Goal: Information Seeking & Learning: Learn about a topic

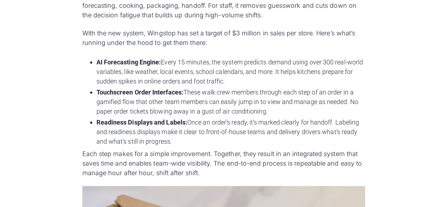
scroll to position [837, 0]
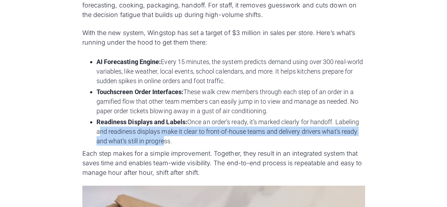
drag, startPoint x: 97, startPoint y: 130, endPoint x: 160, endPoint y: 142, distance: 64.3
click at [160, 142] on li "Readiness Displays and Labels: Once an order’s ready, it’s marked clearly for h…" at bounding box center [230, 131] width 268 height 29
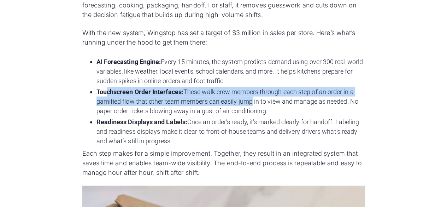
drag, startPoint x: 107, startPoint y: 91, endPoint x: 254, endPoint y: 97, distance: 146.7
click at [254, 97] on li "Touchscreen Order Interfaces: These walk crew members through each step of an o…" at bounding box center [230, 101] width 268 height 29
click at [253, 97] on li "Touchscreen Order Interfaces: These walk crew members through each step of an o…" at bounding box center [230, 101] width 268 height 29
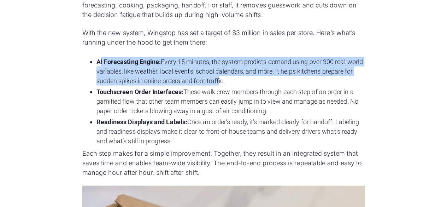
drag, startPoint x: 100, startPoint y: 60, endPoint x: 228, endPoint y: 76, distance: 129.2
click at [228, 76] on li "AI Forecasting Engine: Every 15 minutes, the system predicts demand using over …" at bounding box center [230, 71] width 268 height 29
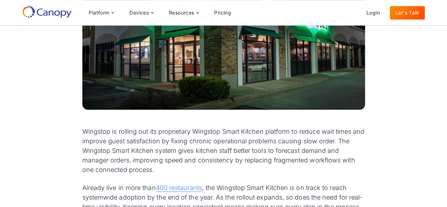
scroll to position [259, 0]
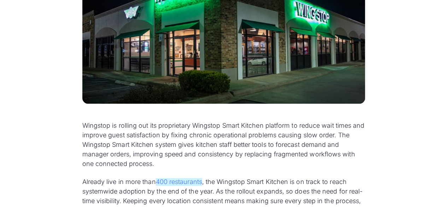
click at [191, 180] on link "400 restaurants" at bounding box center [179, 182] width 46 height 8
